Goal: Use online tool/utility: Utilize a website feature to perform a specific function

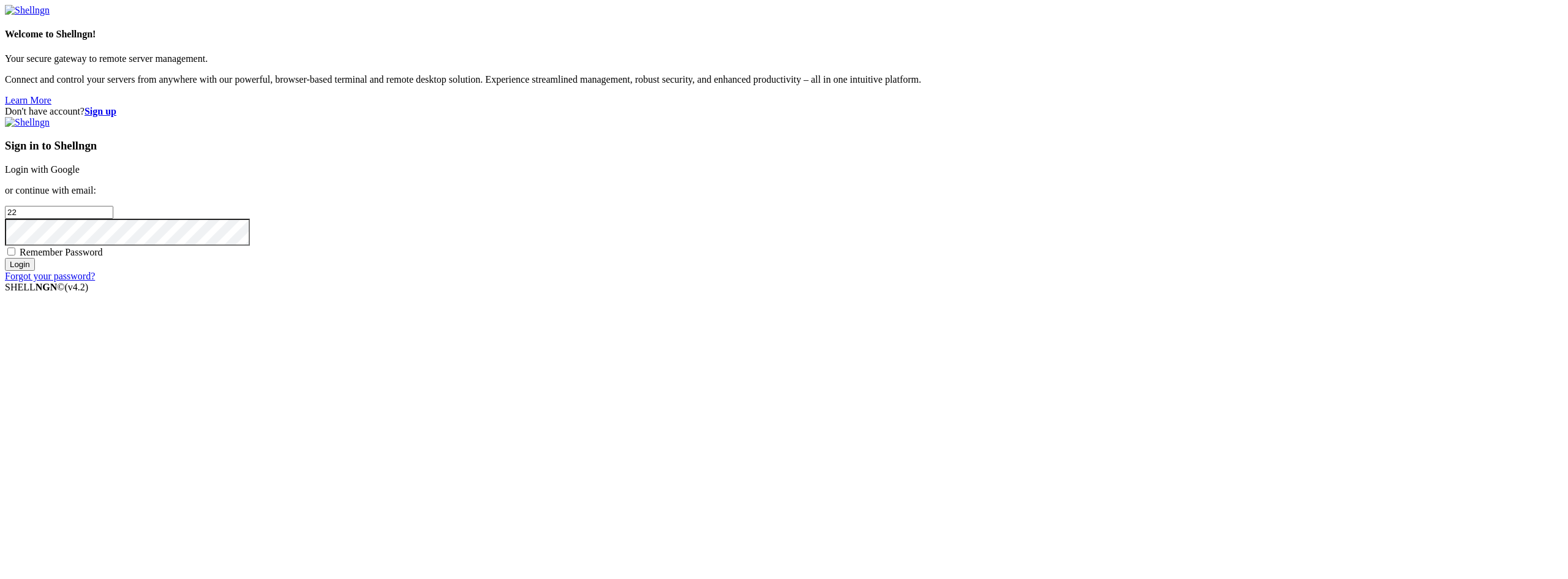
type input "root"
click at [79, 174] on link "Login with Google" at bounding box center [42, 169] width 75 height 11
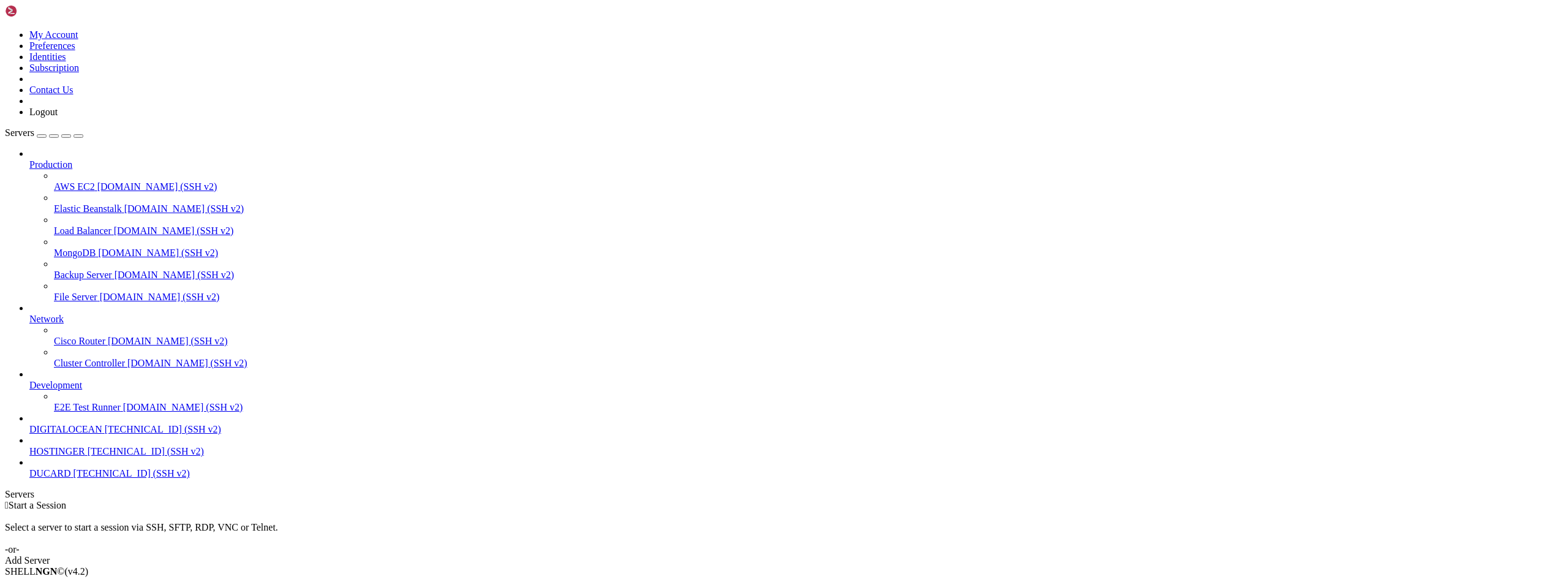
click at [63, 457] on span "HOSTINGER" at bounding box center [57, 451] width 56 height 11
drag, startPoint x: 112, startPoint y: 735, endPoint x: 66, endPoint y: 737, distance: 46.0
copy x-row "Ubuntu 22"
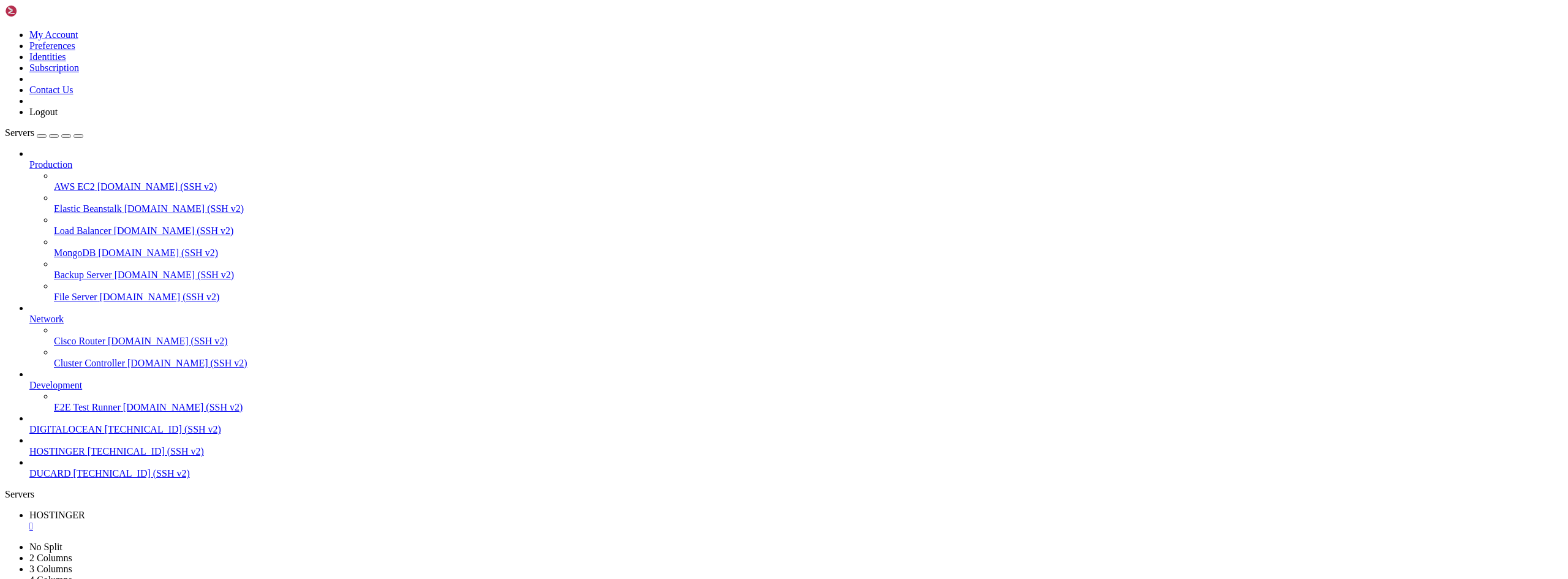
drag, startPoint x: 107, startPoint y: 1208, endPoint x: 842, endPoint y: 940, distance: 782.3
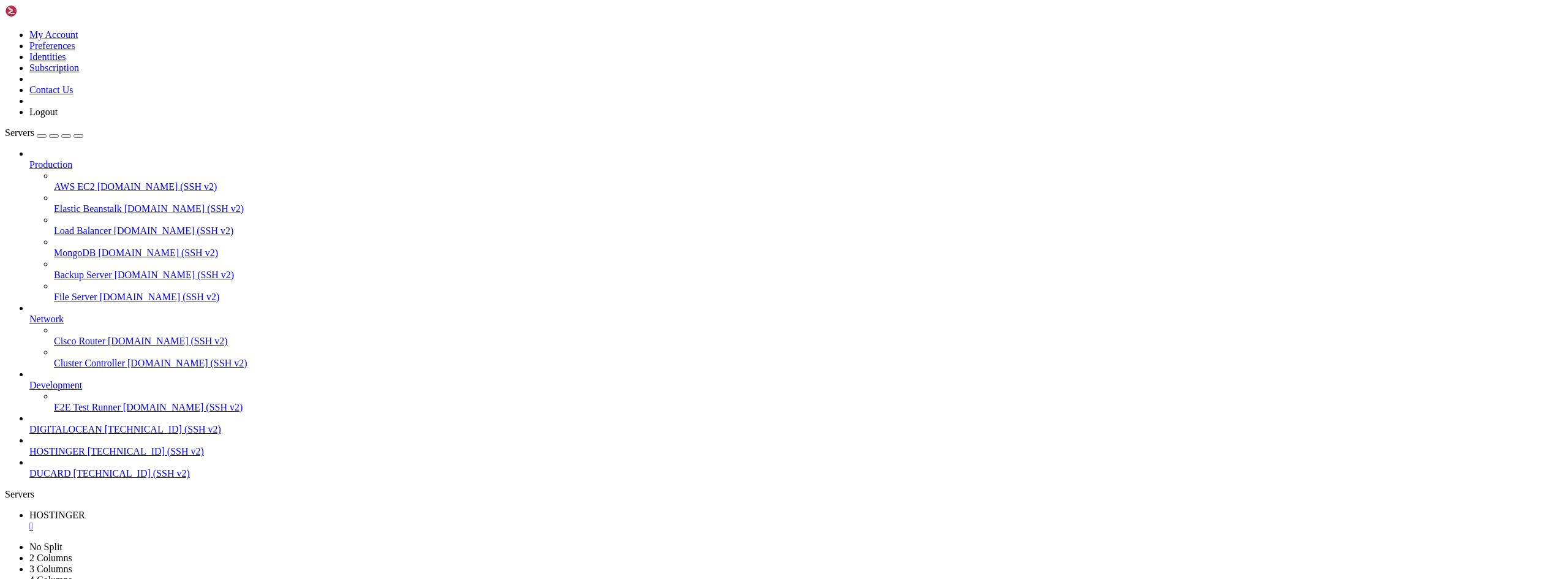
drag, startPoint x: 105, startPoint y: 1155, endPoint x: 11, endPoint y: 1104, distance: 106.9
